Goal: Task Accomplishment & Management: Manage account settings

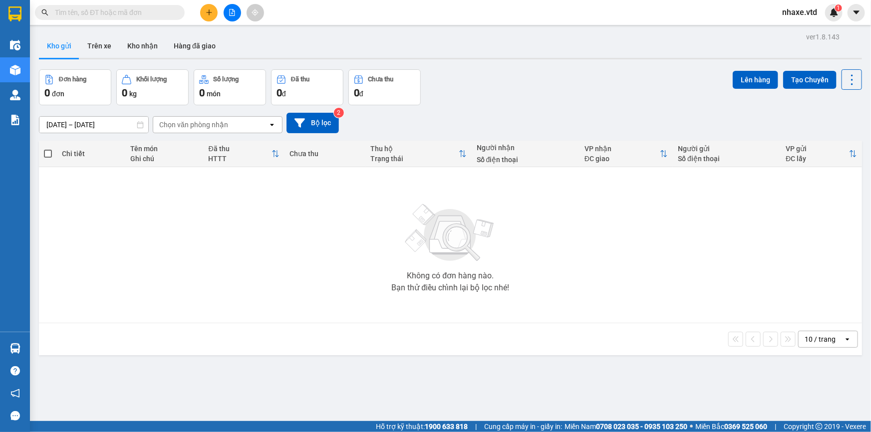
click at [806, 14] on span "nhaxe.vtd" at bounding box center [799, 12] width 51 height 12
click at [795, 27] on span "Đăng xuất" at bounding box center [811, 30] width 42 height 11
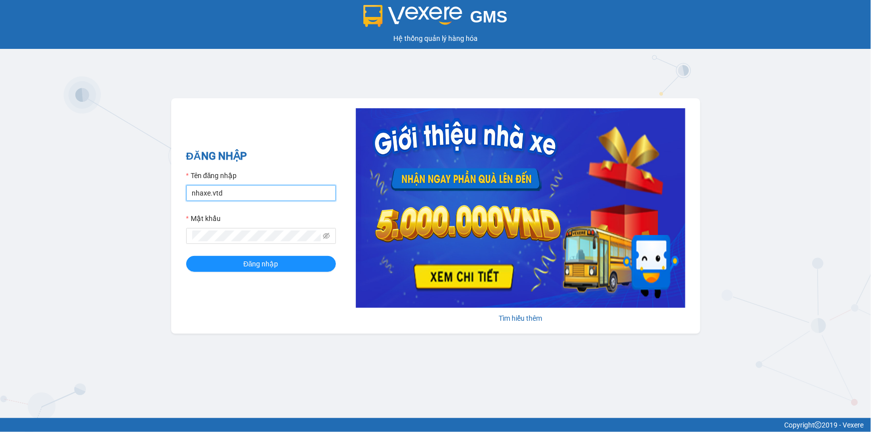
drag, startPoint x: 240, startPoint y: 190, endPoint x: 176, endPoint y: 199, distance: 65.0
click at [176, 199] on div "ĐĂNG NHẬP Tên đăng nhập nhaxe.vtd Mật khẩu Đăng nhập Tìm hiểu thêm" at bounding box center [435, 215] width 529 height 235
type input "thanhvan.vtd"
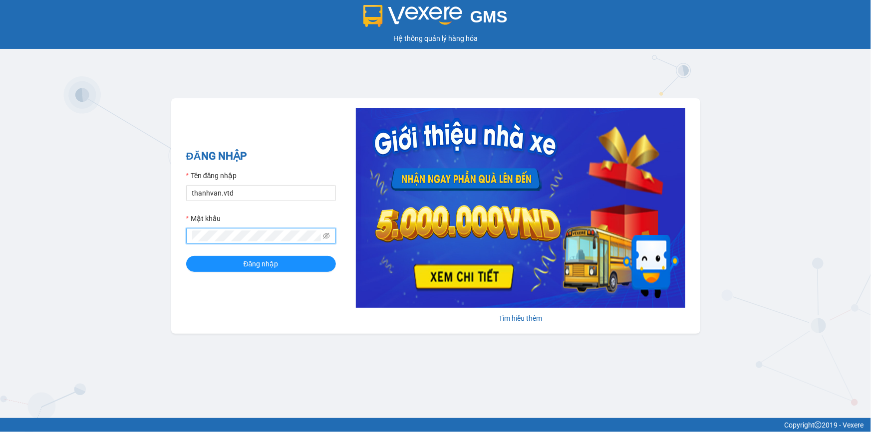
click at [178, 242] on div "ĐĂNG NHẬP Tên đăng nhập thanhvan.vtd Mật khẩu Đăng nhập Tìm hiểu thêm" at bounding box center [435, 215] width 529 height 235
click at [186, 256] on button "Đăng nhập" at bounding box center [261, 264] width 150 height 16
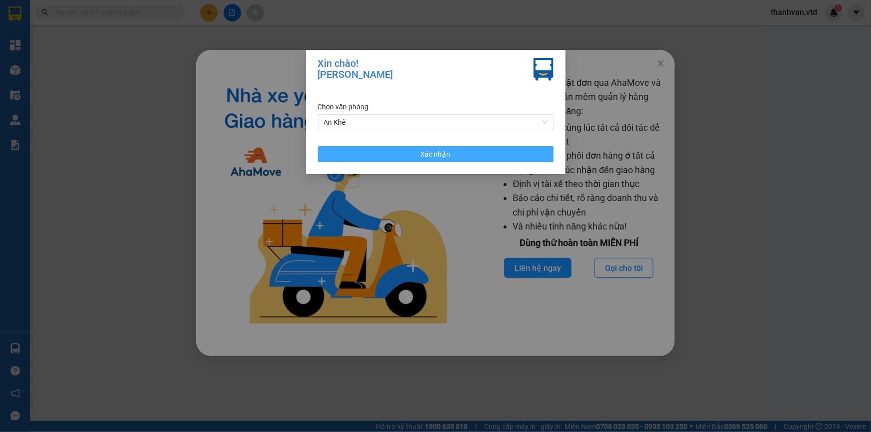
click at [456, 154] on button "Xác nhận" at bounding box center [435, 154] width 235 height 16
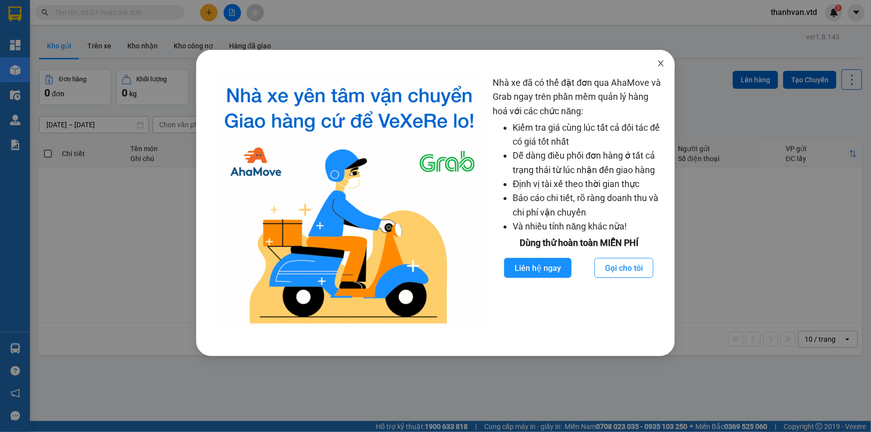
click at [659, 65] on icon "close" at bounding box center [660, 63] width 5 height 6
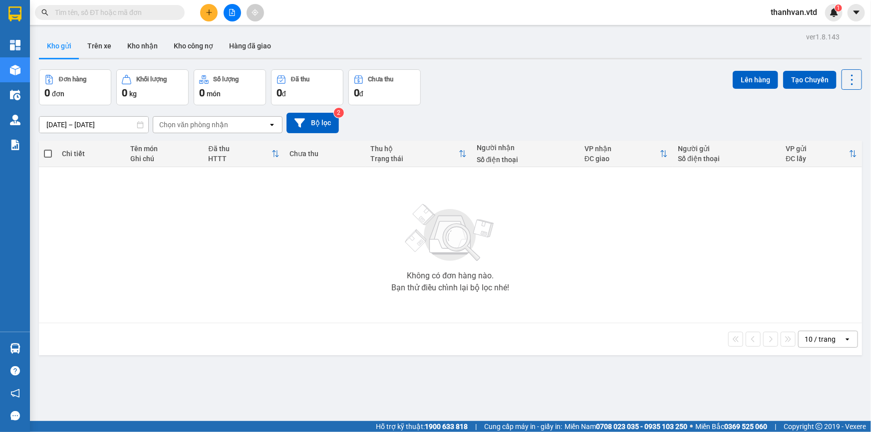
click at [499, 100] on div "Đơn hàng 0 đơn Khối lượng 0 kg Số lượng 0 món Đã thu 0 đ Chưa thu 0 đ Lên hàng …" at bounding box center [450, 87] width 823 height 36
drag, startPoint x: 492, startPoint y: 109, endPoint x: 158, endPoint y: 27, distance: 343.5
click at [493, 108] on div "08/09/2025 – 13/09/2025 Press the down arrow key to interact with the calendar …" at bounding box center [450, 122] width 823 height 35
